Goal: Information Seeking & Learning: Learn about a topic

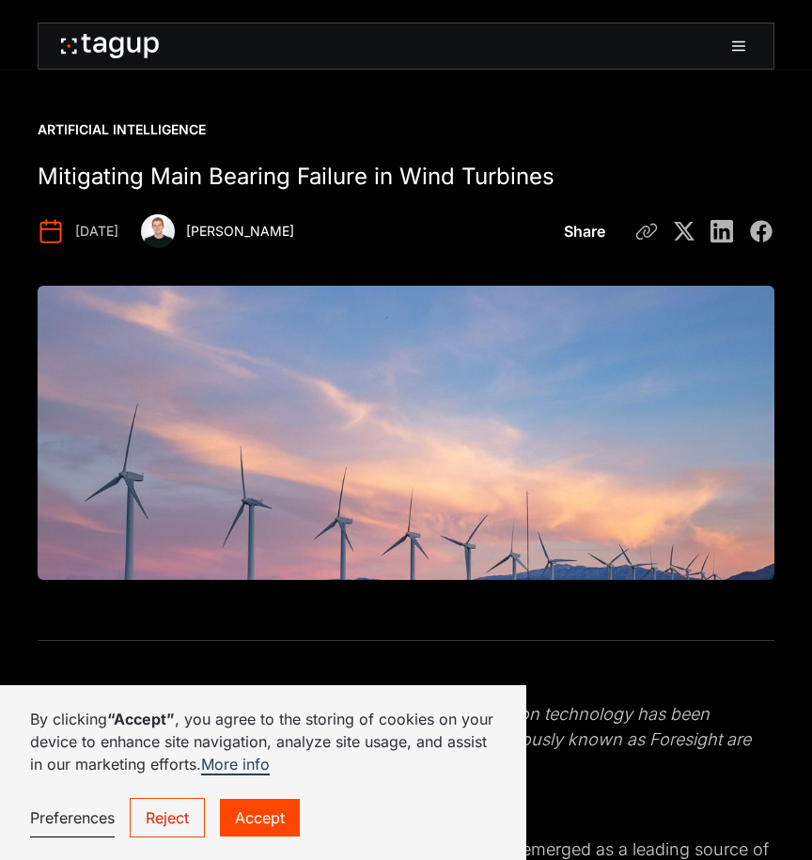
drag, startPoint x: 173, startPoint y: 818, endPoint x: 244, endPoint y: 789, distance: 77.2
click at [173, 818] on link "Reject" at bounding box center [167, 817] width 75 height 39
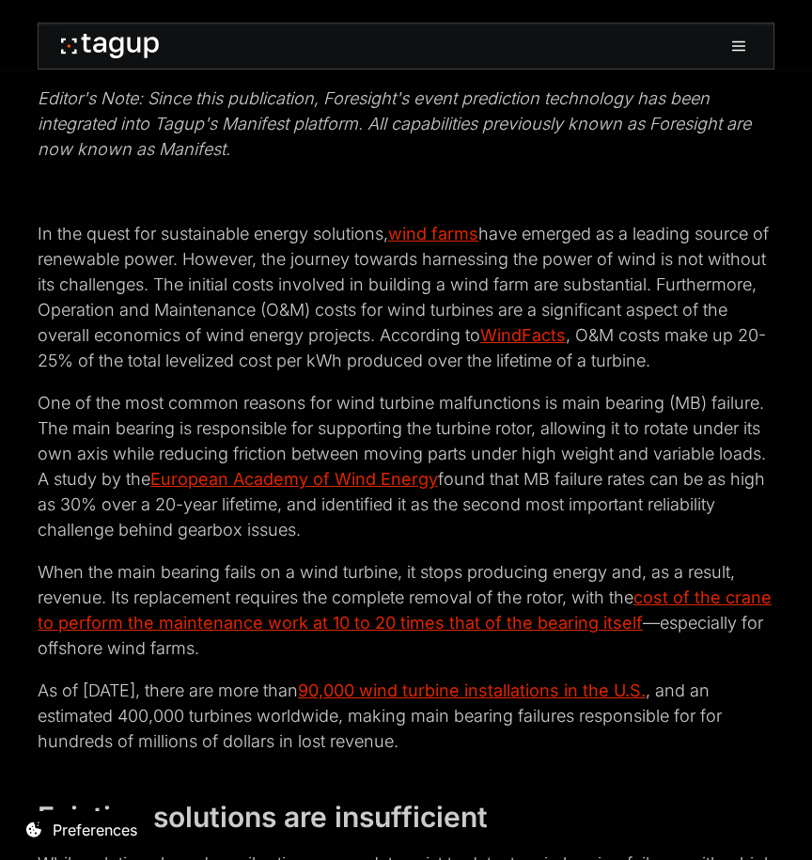
scroll to position [658, 0]
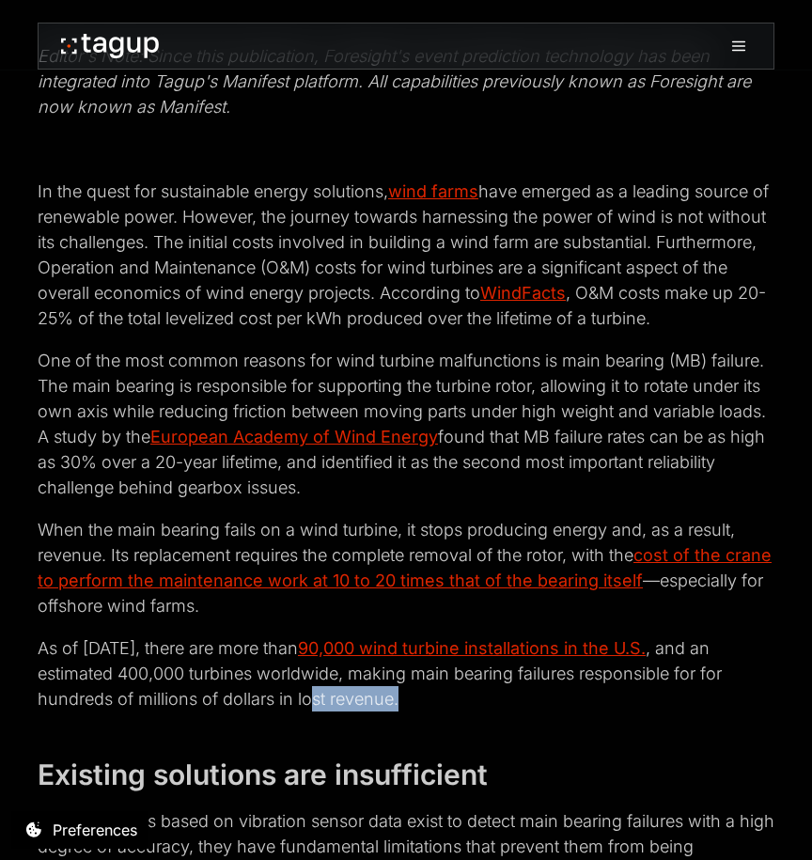
drag, startPoint x: 399, startPoint y: 702, endPoint x: 292, endPoint y: 701, distance: 107.2
click at [297, 701] on p "As of [DATE], there are more than 90,000 wind turbine installations in the U.S.…" at bounding box center [406, 674] width 737 height 76
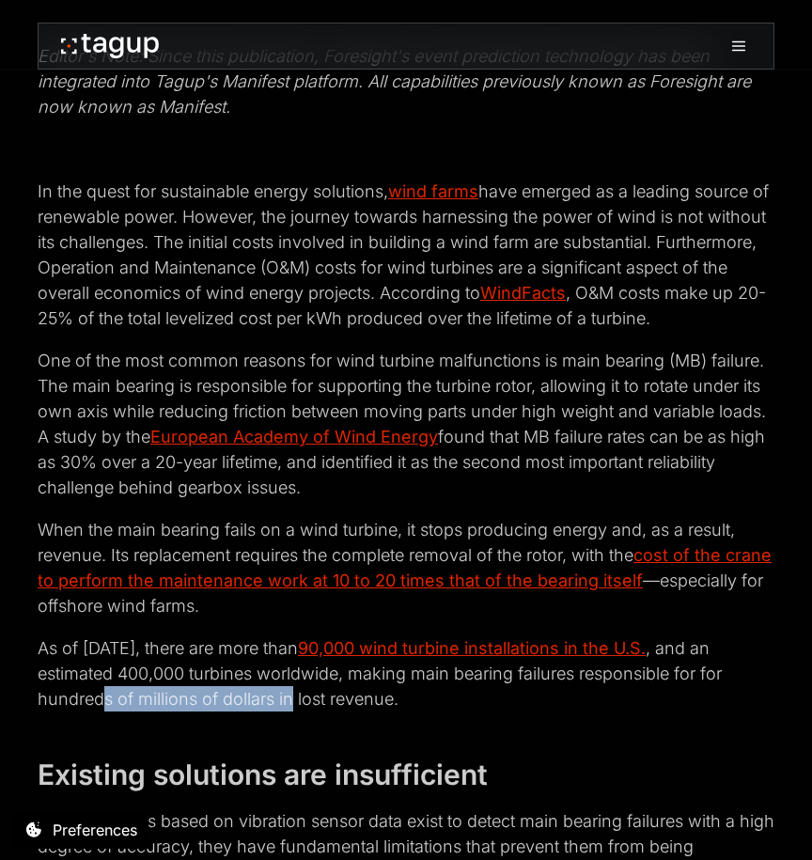
drag, startPoint x: 292, startPoint y: 701, endPoint x: 94, endPoint y: 701, distance: 197.5
click at [100, 701] on p "As of [DATE], there are more than 90,000 wind turbine installations in the U.S.…" at bounding box center [406, 674] width 737 height 76
drag, startPoint x: 42, startPoint y: 700, endPoint x: 379, endPoint y: 701, distance: 336.6
click at [393, 700] on p "As of [DATE], there are more than 90,000 wind turbine installations in the U.S.…" at bounding box center [406, 674] width 737 height 76
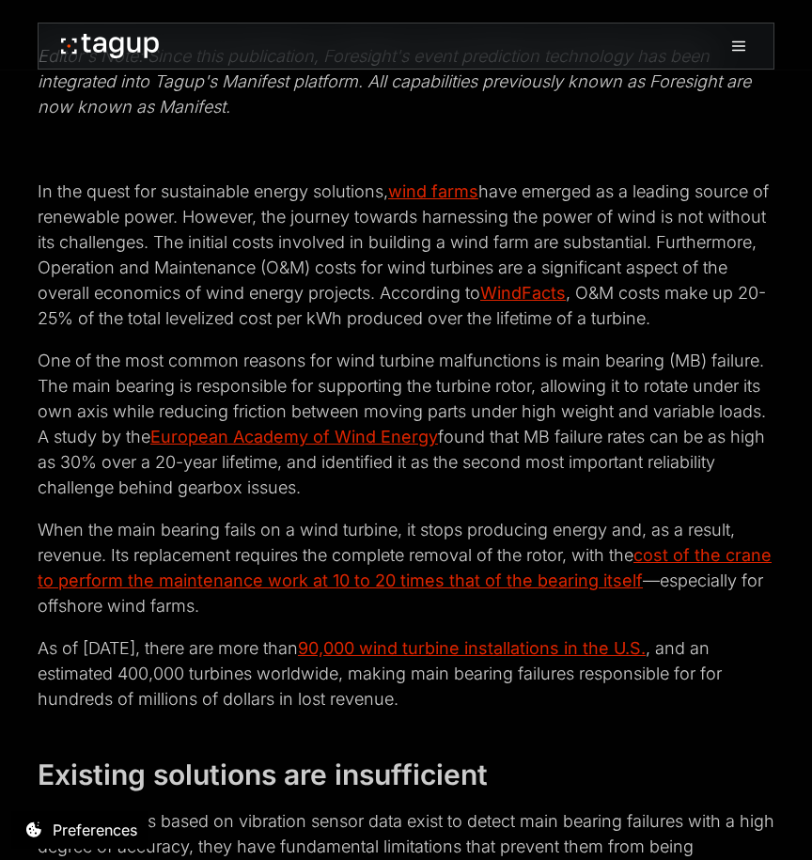
click at [40, 701] on p "As of [DATE], there are more than 90,000 wind turbine installations in the U.S.…" at bounding box center [406, 674] width 737 height 76
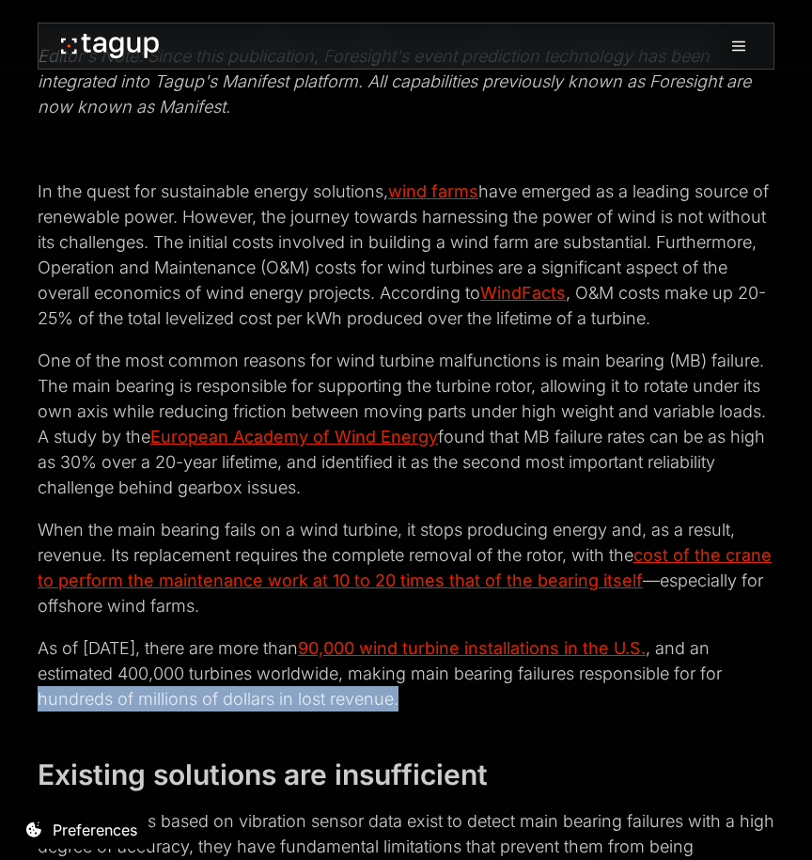
drag, startPoint x: 38, startPoint y: 701, endPoint x: 402, endPoint y: 702, distance: 363.9
click at [403, 703] on p "As of [DATE], there are more than 90,000 wind turbine installations in the U.S.…" at bounding box center [406, 674] width 737 height 76
